Goal: Task Accomplishment & Management: Manage account settings

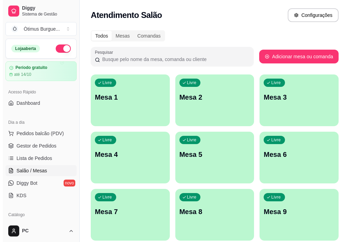
scroll to position [69, 0]
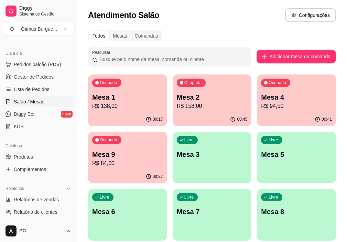
click at [177, 100] on p "Mesa 2" at bounding box center [212, 97] width 71 height 10
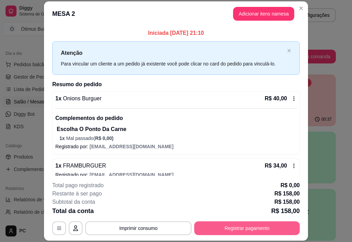
click at [249, 228] on button "Registrar pagamento" at bounding box center [247, 228] width 106 height 14
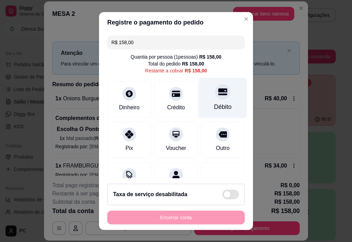
click at [215, 98] on div at bounding box center [222, 91] width 15 height 15
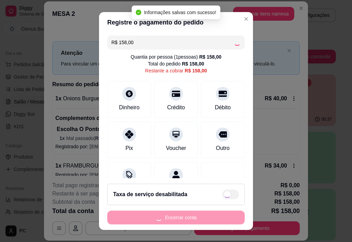
type input "R$ 0,00"
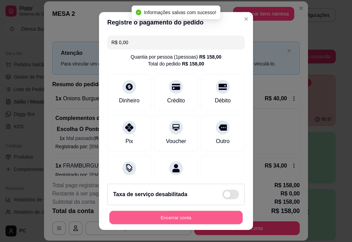
click at [178, 219] on button "Encerrar conta" at bounding box center [176, 217] width 134 height 13
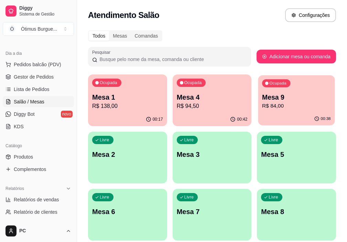
click at [262, 109] on p "R$ 84,00" at bounding box center [296, 106] width 69 height 8
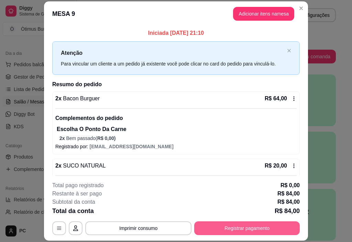
click at [218, 231] on button "Registrar pagamento" at bounding box center [247, 228] width 106 height 14
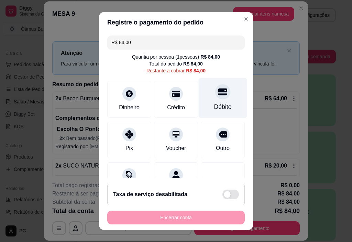
click at [212, 102] on div "Débito" at bounding box center [223, 98] width 49 height 40
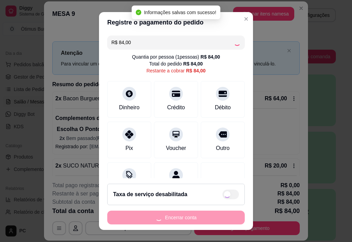
type input "R$ 0,00"
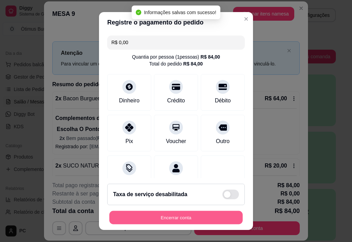
click at [186, 218] on button "Encerrar conta" at bounding box center [176, 217] width 134 height 13
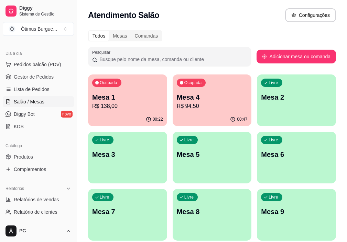
click at [107, 110] on div "Ocupada Mesa 1 R$ 138,00" at bounding box center [127, 93] width 79 height 38
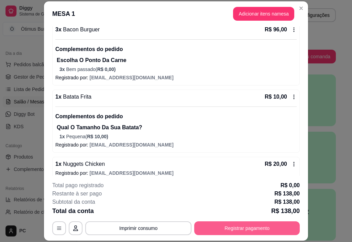
click at [236, 231] on button "Registrar pagamento" at bounding box center [247, 228] width 106 height 14
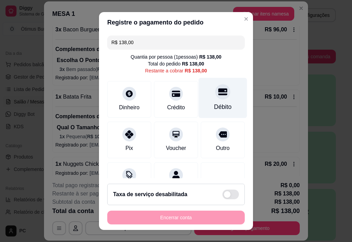
click at [214, 102] on div "Débito" at bounding box center [223, 106] width 18 height 9
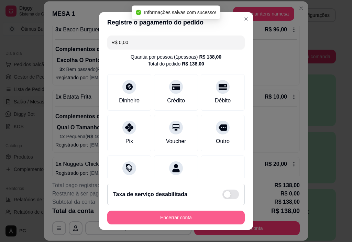
type input "R$ 0,00"
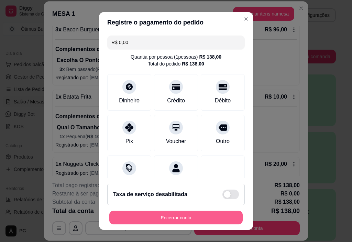
click at [180, 216] on button "Encerrar conta" at bounding box center [176, 217] width 134 height 13
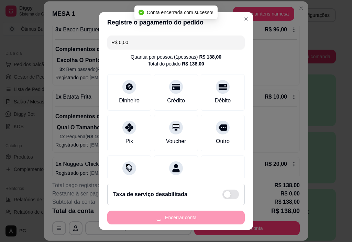
scroll to position [0, 0]
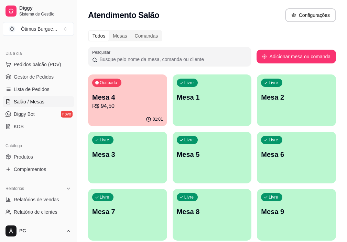
click at [124, 104] on p "R$ 94,50" at bounding box center [127, 106] width 71 height 8
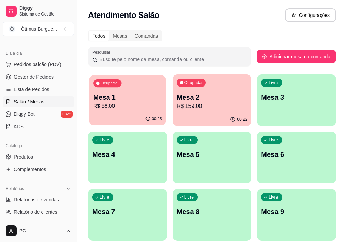
click at [108, 103] on p "R$ 58,00" at bounding box center [127, 106] width 68 height 8
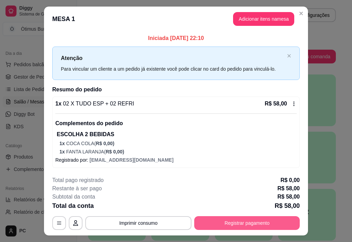
click at [249, 224] on button "Registrar pagamento" at bounding box center [247, 223] width 106 height 14
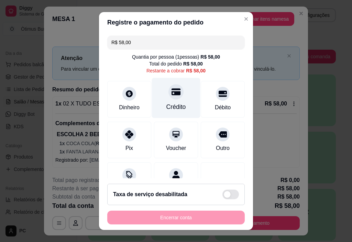
click at [168, 104] on div "Crédito" at bounding box center [177, 106] width 20 height 9
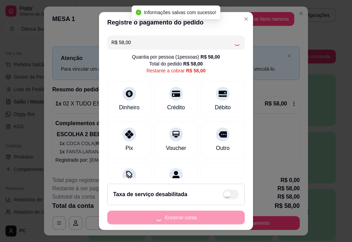
type input "R$ 0,00"
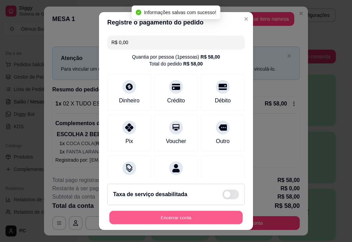
click at [196, 217] on button "Encerrar conta" at bounding box center [176, 217] width 134 height 13
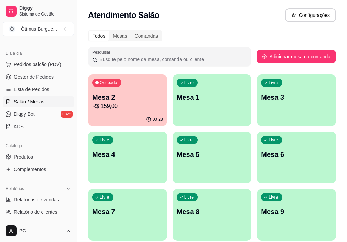
click at [120, 104] on p "R$ 159,00" at bounding box center [127, 106] width 71 height 8
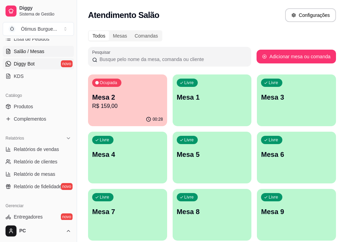
scroll to position [138, 0]
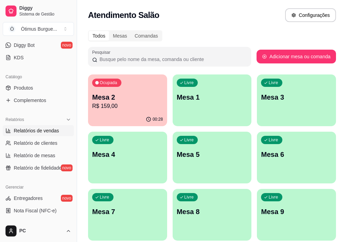
click at [47, 132] on span "Relatórios de vendas" at bounding box center [36, 130] width 45 height 7
select select "ALL"
select select "0"
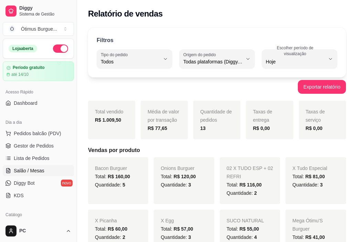
click at [32, 172] on span "Salão / Mesas" at bounding box center [29, 170] width 31 height 7
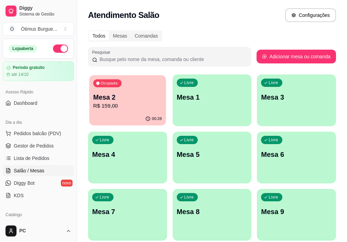
click at [108, 95] on p "Mesa 2" at bounding box center [127, 97] width 68 height 9
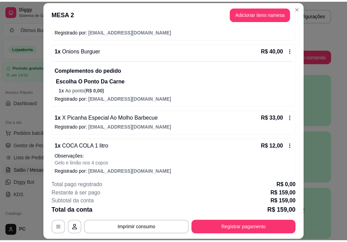
scroll to position [121, 0]
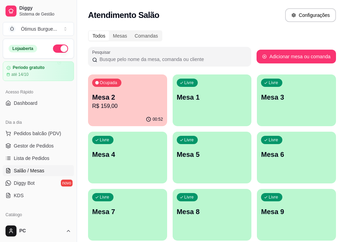
click at [184, 104] on div "Livre Mesa 1" at bounding box center [212, 95] width 79 height 43
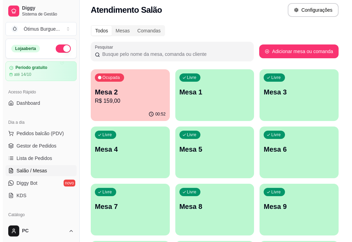
scroll to position [0, 0]
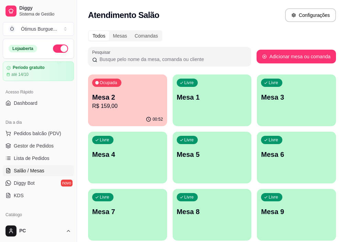
click at [190, 96] on p "Mesa 1" at bounding box center [212, 97] width 71 height 10
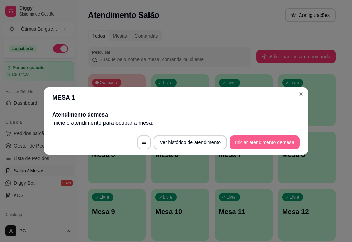
click at [266, 145] on button "Iniciar atendimento de mesa" at bounding box center [265, 142] width 70 height 14
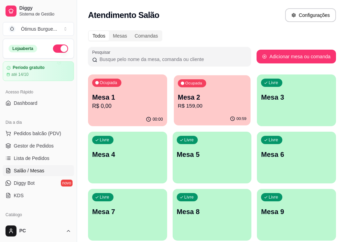
click at [203, 104] on p "R$ 159,00" at bounding box center [212, 106] width 69 height 8
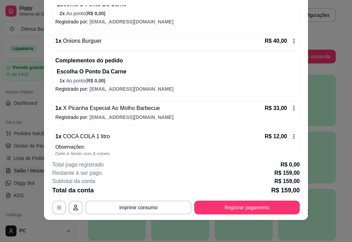
scroll to position [121, 0]
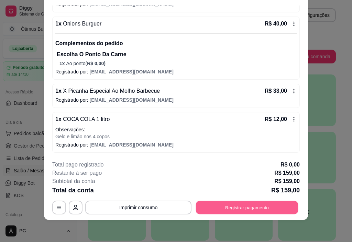
click at [247, 205] on button "Registrar pagamento" at bounding box center [247, 207] width 103 height 13
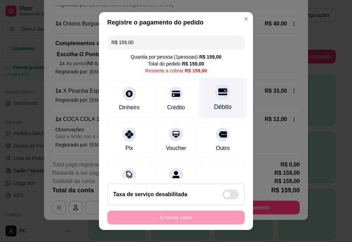
click at [215, 99] on div "Débito" at bounding box center [223, 98] width 49 height 40
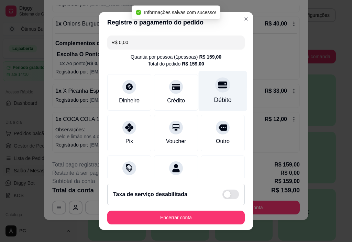
type input "R$ 0,00"
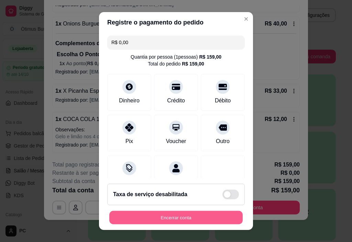
click at [201, 215] on button "Encerrar conta" at bounding box center [176, 217] width 134 height 13
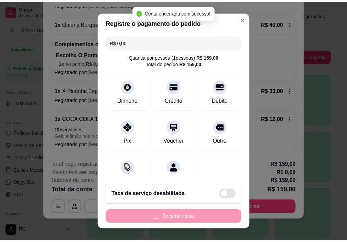
scroll to position [0, 0]
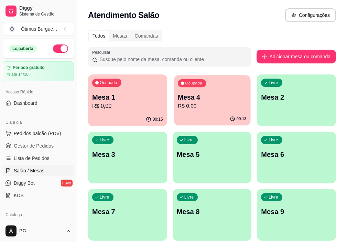
click at [190, 101] on p "Mesa 4" at bounding box center [212, 97] width 69 height 9
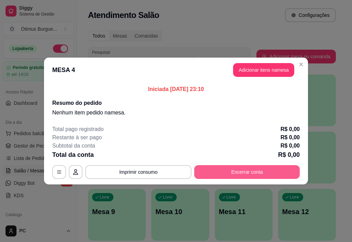
click at [262, 173] on button "Encerrar conta" at bounding box center [247, 172] width 106 height 14
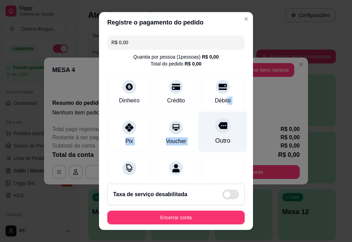
drag, startPoint x: 225, startPoint y: 113, endPoint x: 226, endPoint y: 117, distance: 4.3
click at [228, 120] on div "R$ 0,00 Quantia por pessoa ( 1 pessoas) R$ 0,00 Total do pedido R$ 0,00 Dinheir…" at bounding box center [176, 105] width 154 height 145
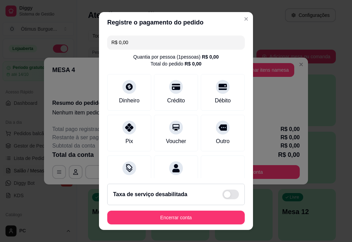
click at [234, 58] on div "R$ 0,00 Quantia por pessoa ( 1 pessoas) R$ 0,00 Total do pedido R$ 0,00 Dinheir…" at bounding box center [176, 105] width 154 height 145
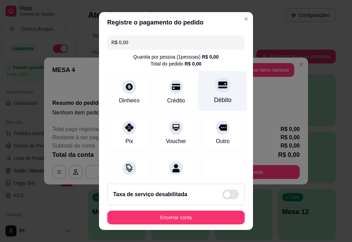
click at [215, 92] on div at bounding box center [222, 84] width 15 height 15
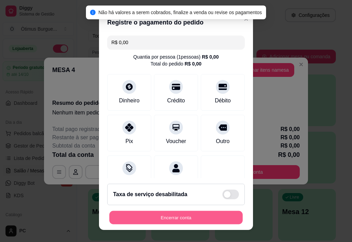
click at [186, 215] on button "Encerrar conta" at bounding box center [176, 217] width 134 height 13
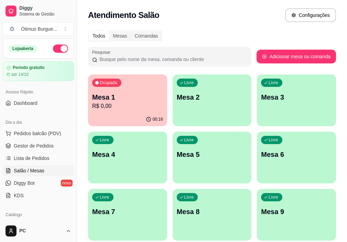
click at [131, 88] on div "Ocupada Mesa 1 R$ 0,00" at bounding box center [127, 93] width 79 height 38
click at [134, 103] on p "R$ 0,00" at bounding box center [127, 106] width 68 height 8
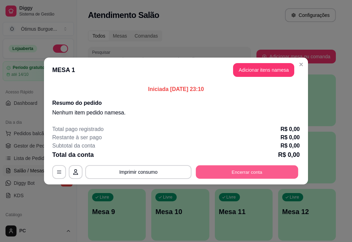
click at [279, 171] on button "Encerrar conta" at bounding box center [247, 171] width 103 height 13
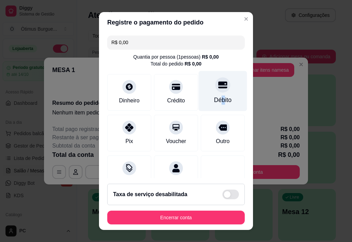
drag, startPoint x: 209, startPoint y: 95, endPoint x: 214, endPoint y: 102, distance: 8.3
click at [214, 102] on div "Débito" at bounding box center [223, 99] width 18 height 9
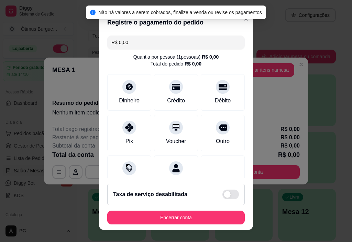
click at [226, 61] on div "Quantia por pessoa ( 1 pessoas) R$ 0,00 Total do pedido R$ 0,00" at bounding box center [176, 60] width 138 height 14
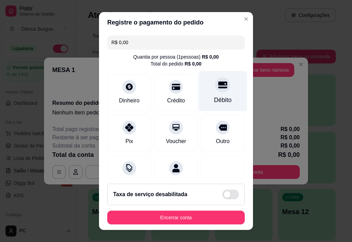
click at [230, 90] on div "Débito" at bounding box center [223, 91] width 49 height 40
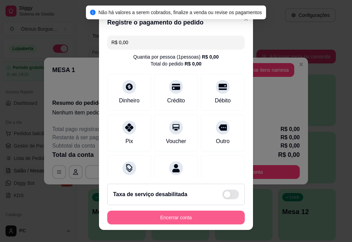
click at [190, 219] on button "Encerrar conta" at bounding box center [176, 217] width 138 height 14
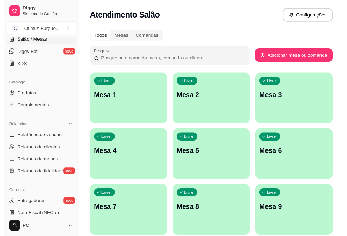
scroll to position [138, 0]
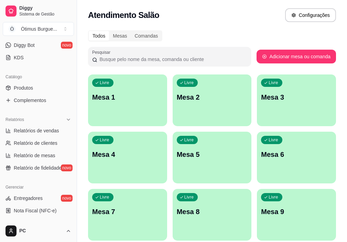
click at [25, 137] on ul "Relatórios de vendas Relatório de clientes Relatório de mesas Relatório de fide…" at bounding box center [38, 149] width 71 height 48
click at [28, 129] on span "Relatórios de vendas" at bounding box center [36, 130] width 45 height 7
select select "ALL"
select select "0"
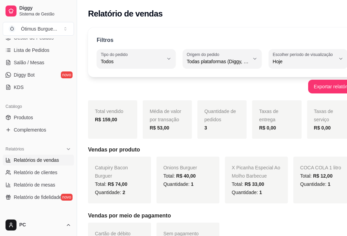
scroll to position [103, 0]
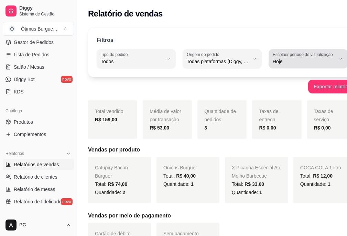
click at [299, 58] on span "Hoje" at bounding box center [304, 61] width 63 height 7
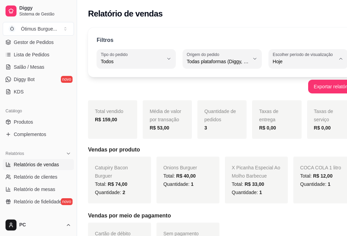
click at [285, 88] on span "Ontem" at bounding box center [289, 89] width 53 height 7
type input "1"
select select "1"
